Goal: Task Accomplishment & Management: Manage account settings

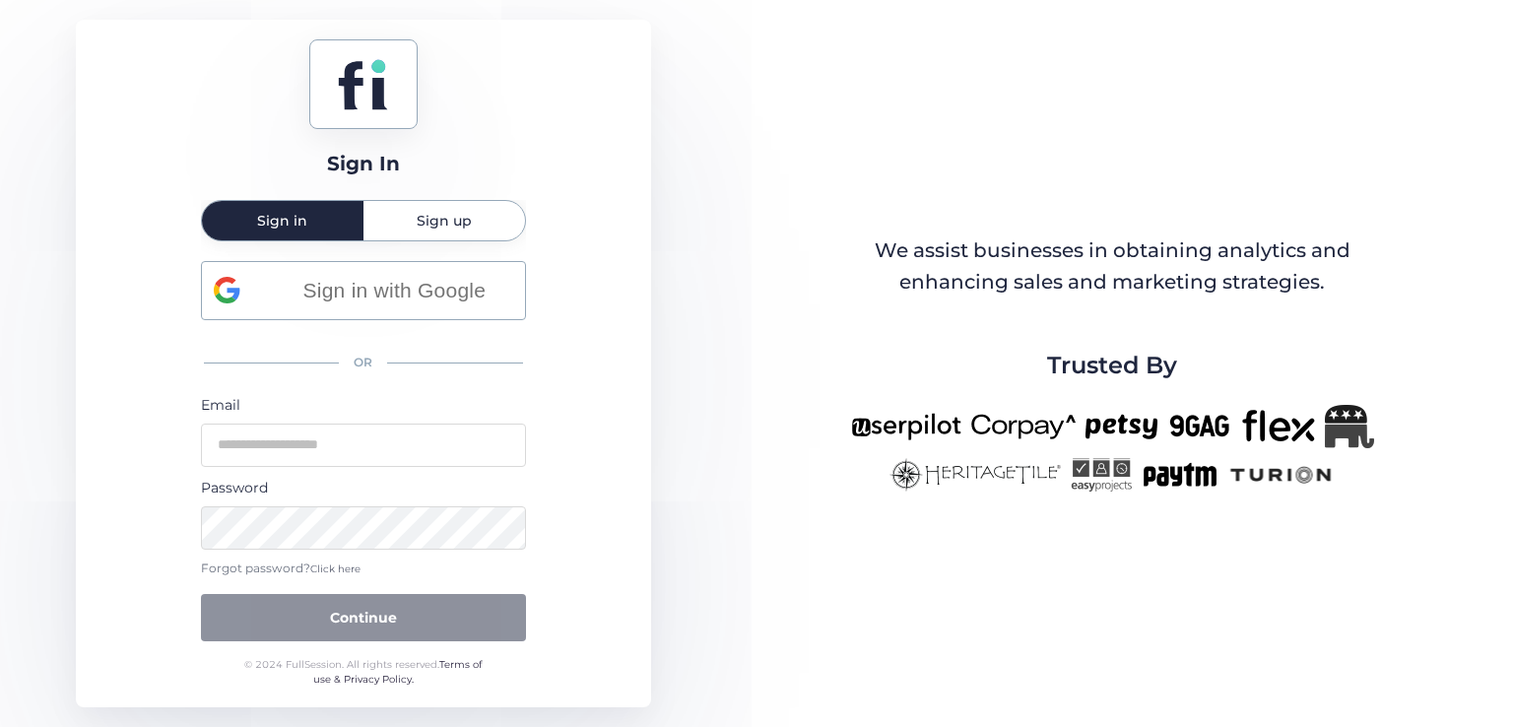
click at [321, 572] on span "Click here" at bounding box center [335, 568] width 50 height 13
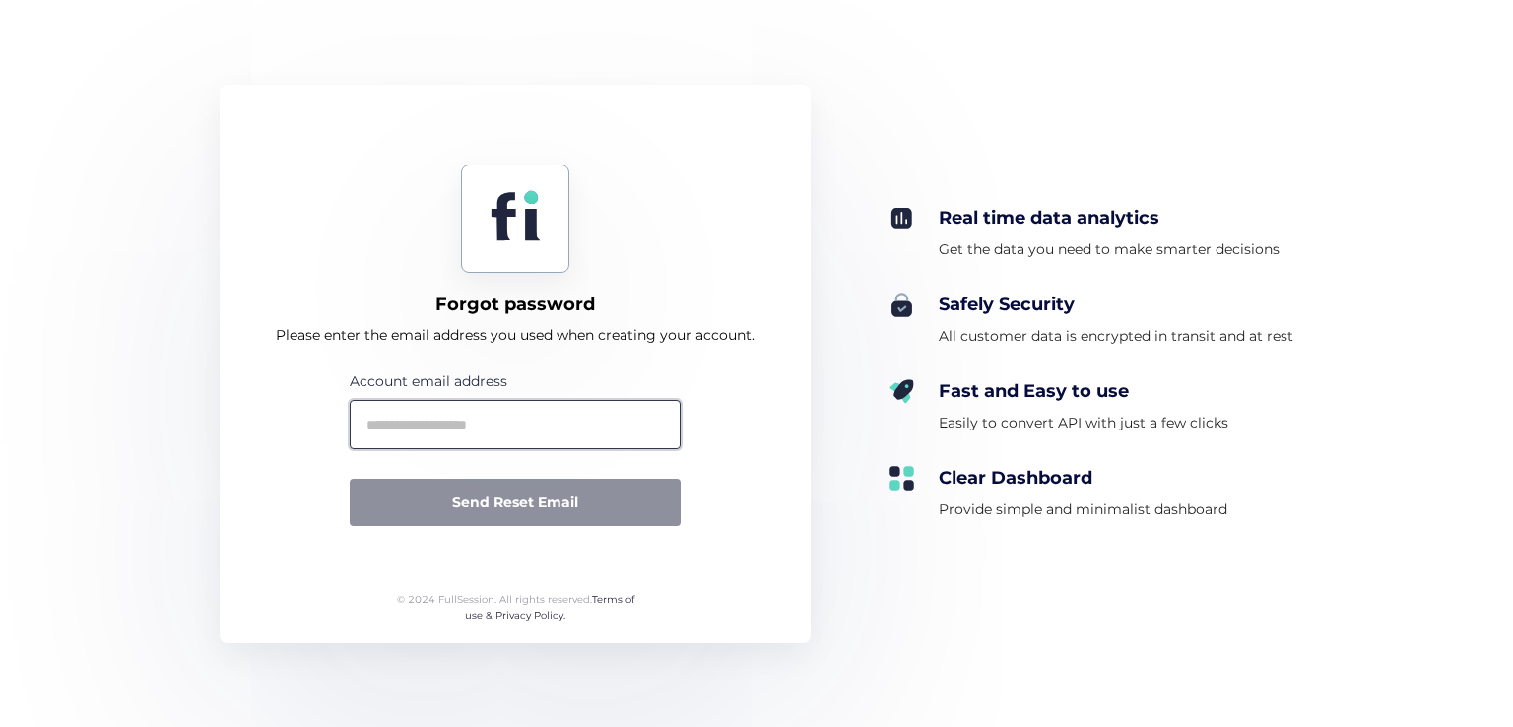
click at [493, 431] on input "text" at bounding box center [515, 424] width 331 height 49
type input "*"
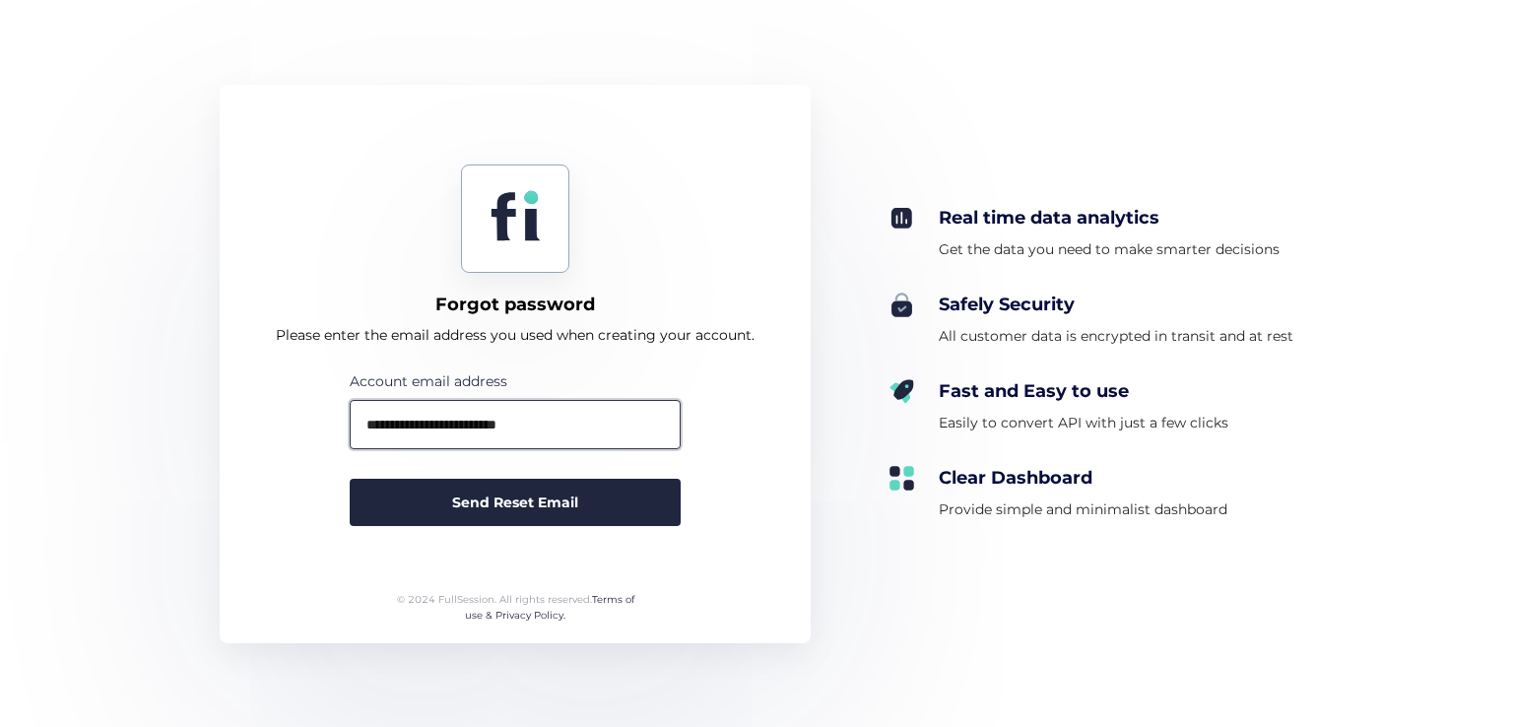
type input "**********"
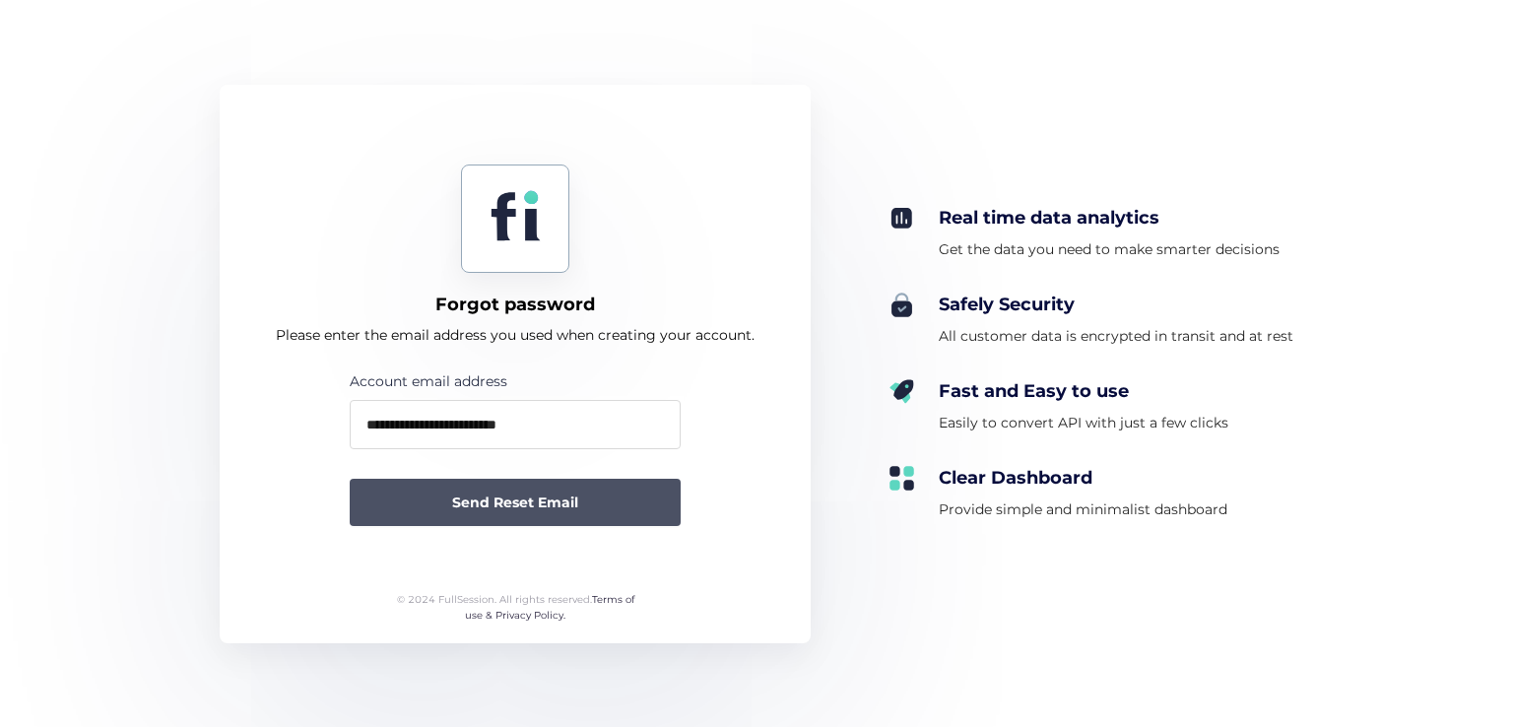
click at [511, 484] on button "Send Reset Email" at bounding box center [515, 502] width 331 height 47
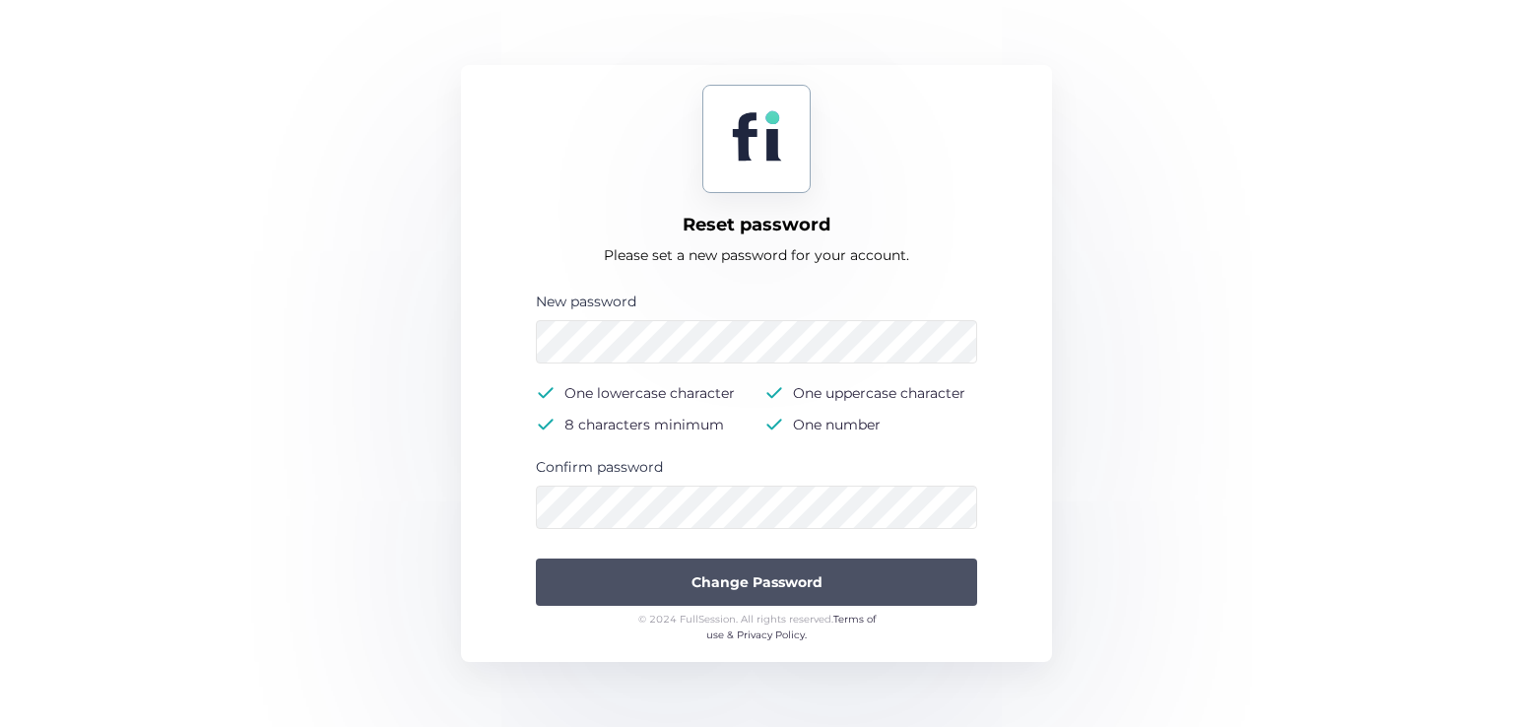
click at [663, 571] on button "Change Password" at bounding box center [756, 582] width 441 height 47
